Goal: Check status: Check status

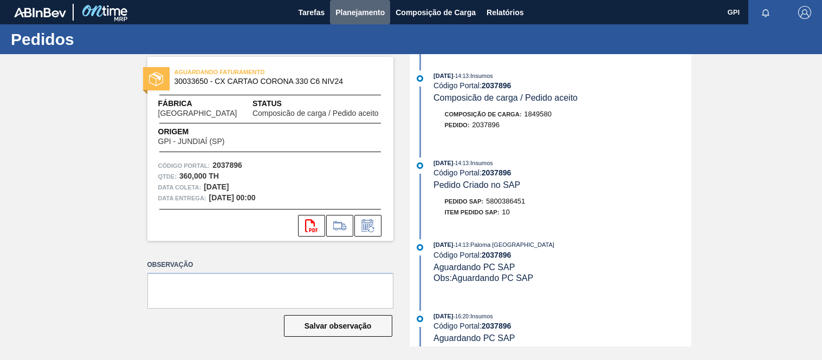
click at [363, 14] on span "Planejamento" at bounding box center [359, 12] width 49 height 13
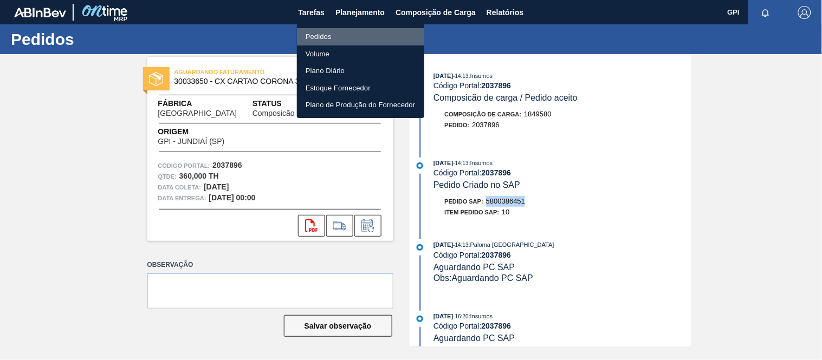
click at [326, 28] on li "Pedidos" at bounding box center [360, 36] width 127 height 17
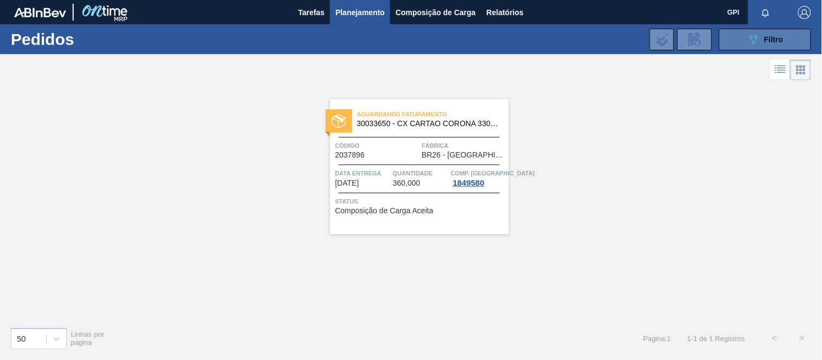
click at [730, 38] on button "089F7B8B-B2A5-4AFE-B5C0-19BA573D28AC Filtro" at bounding box center [765, 40] width 92 height 22
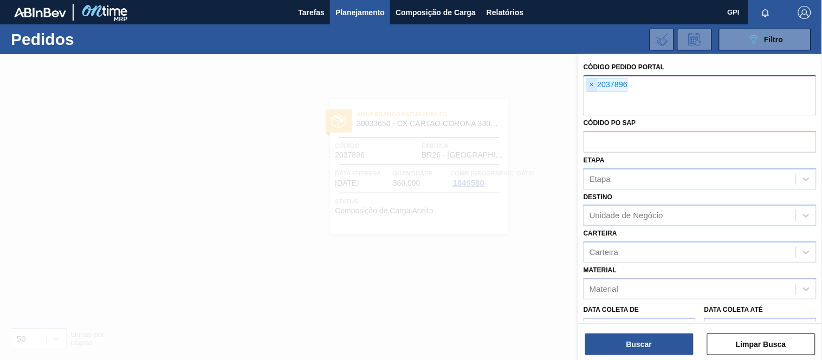
click at [591, 80] on span "×" at bounding box center [592, 85] width 10 height 13
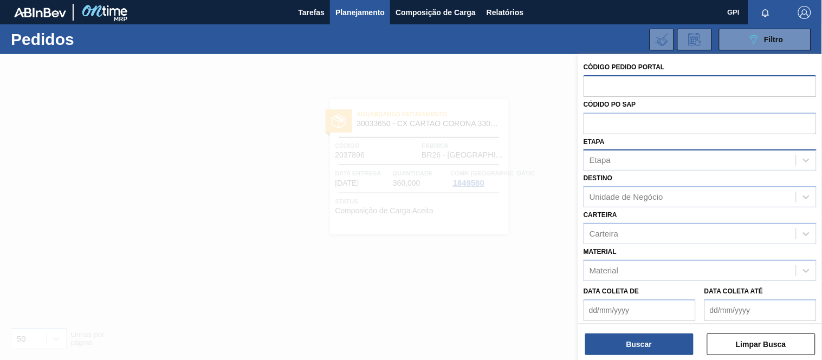
click at [609, 160] on div "Etapa" at bounding box center [600, 160] width 21 height 9
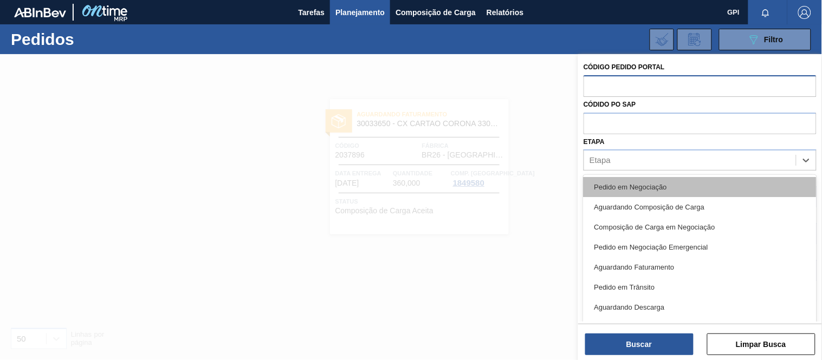
click at [617, 180] on div "Pedido em Negociação" at bounding box center [700, 187] width 233 height 20
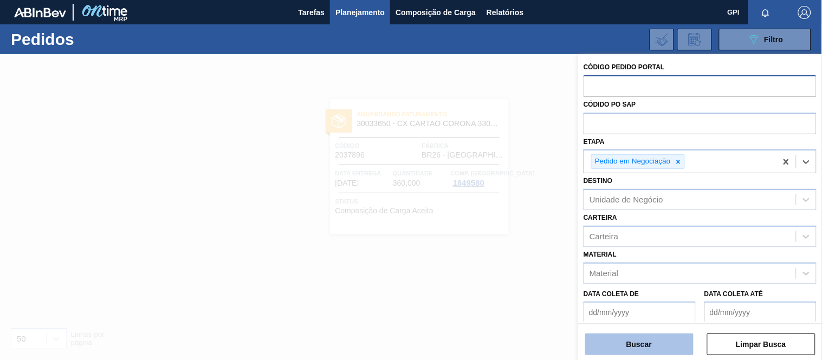
click at [620, 339] on button "Buscar" at bounding box center [639, 345] width 108 height 22
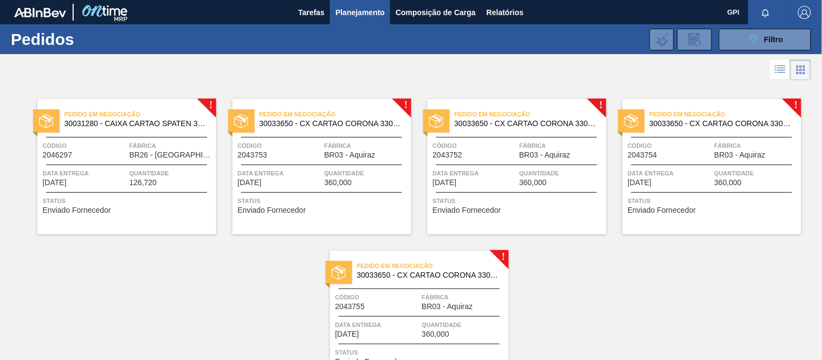
click at [134, 195] on div "Pedido em Negociação 30031280 - CAIXA CARTAO SPATEN 350ML OPEN CORNER Código 20…" at bounding box center [126, 166] width 179 height 135
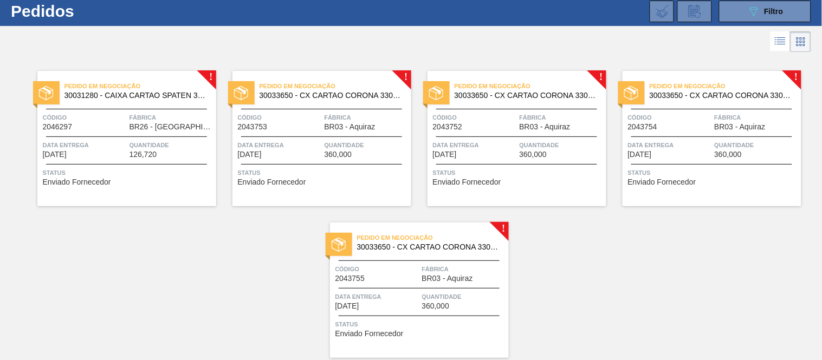
scroll to position [31, 0]
